Goal: Task Accomplishment & Management: Manage account settings

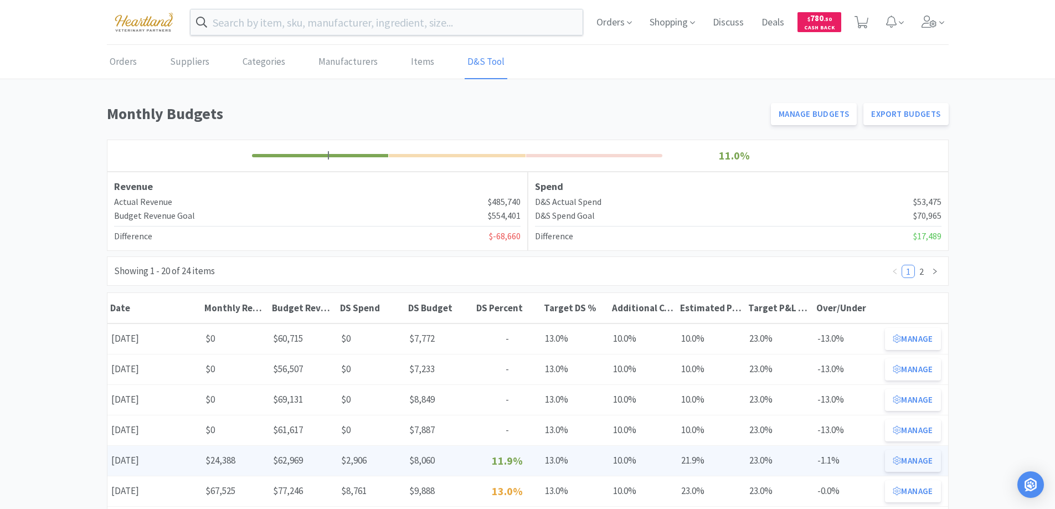
click at [930, 457] on button "Manage" at bounding box center [912, 461] width 55 height 22
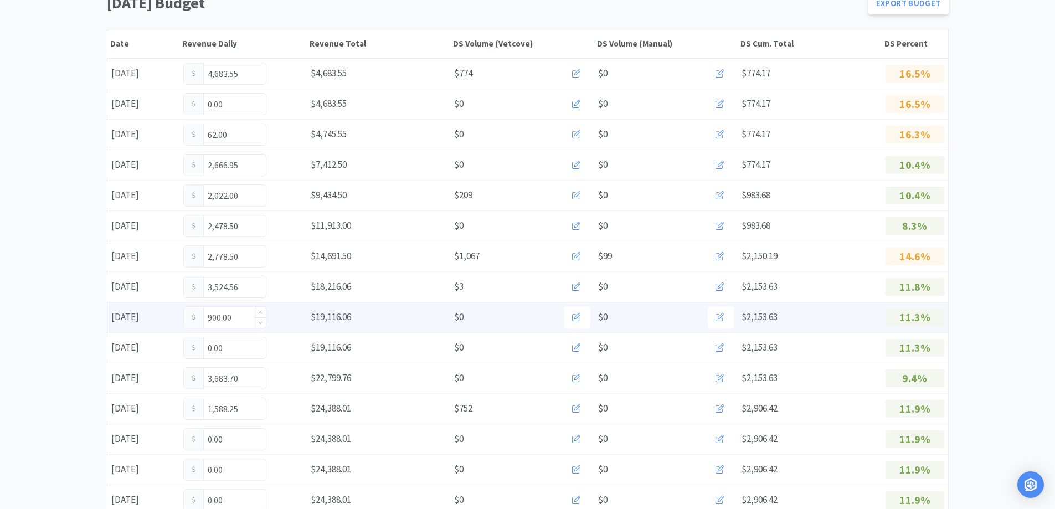
scroll to position [166, 0]
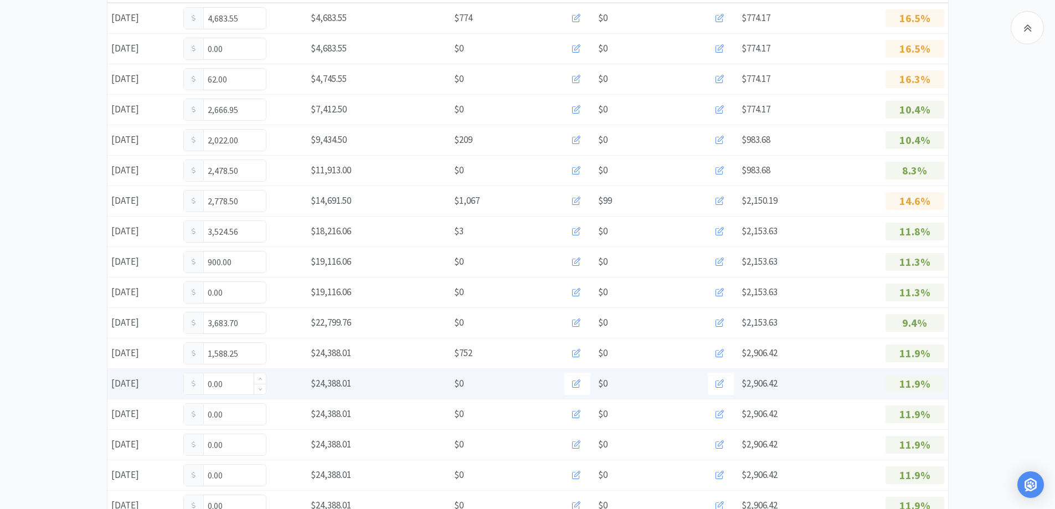
click at [237, 382] on input "0.00" at bounding box center [225, 383] width 82 height 21
type input "0"
type input "88.75"
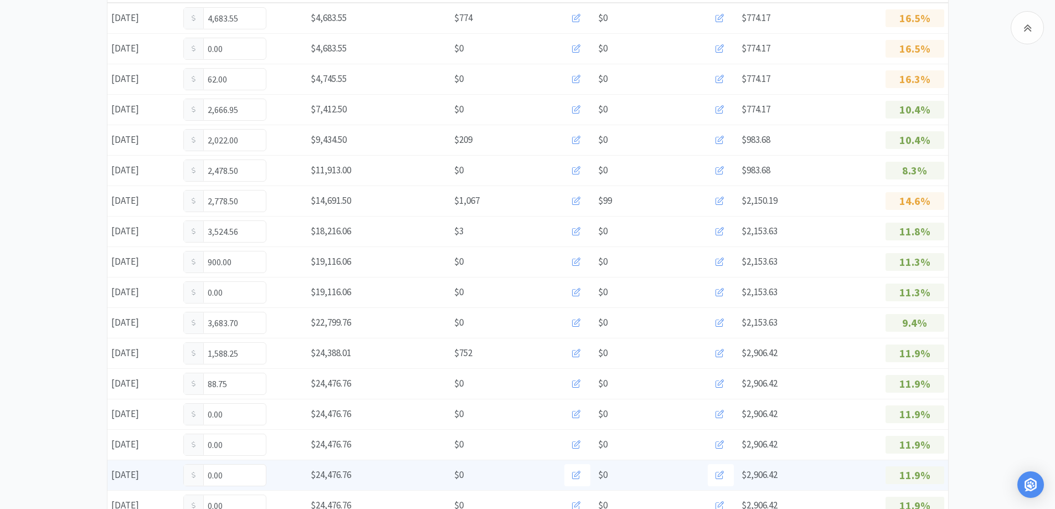
scroll to position [0, 0]
